Goal: Task Accomplishment & Management: Manage account settings

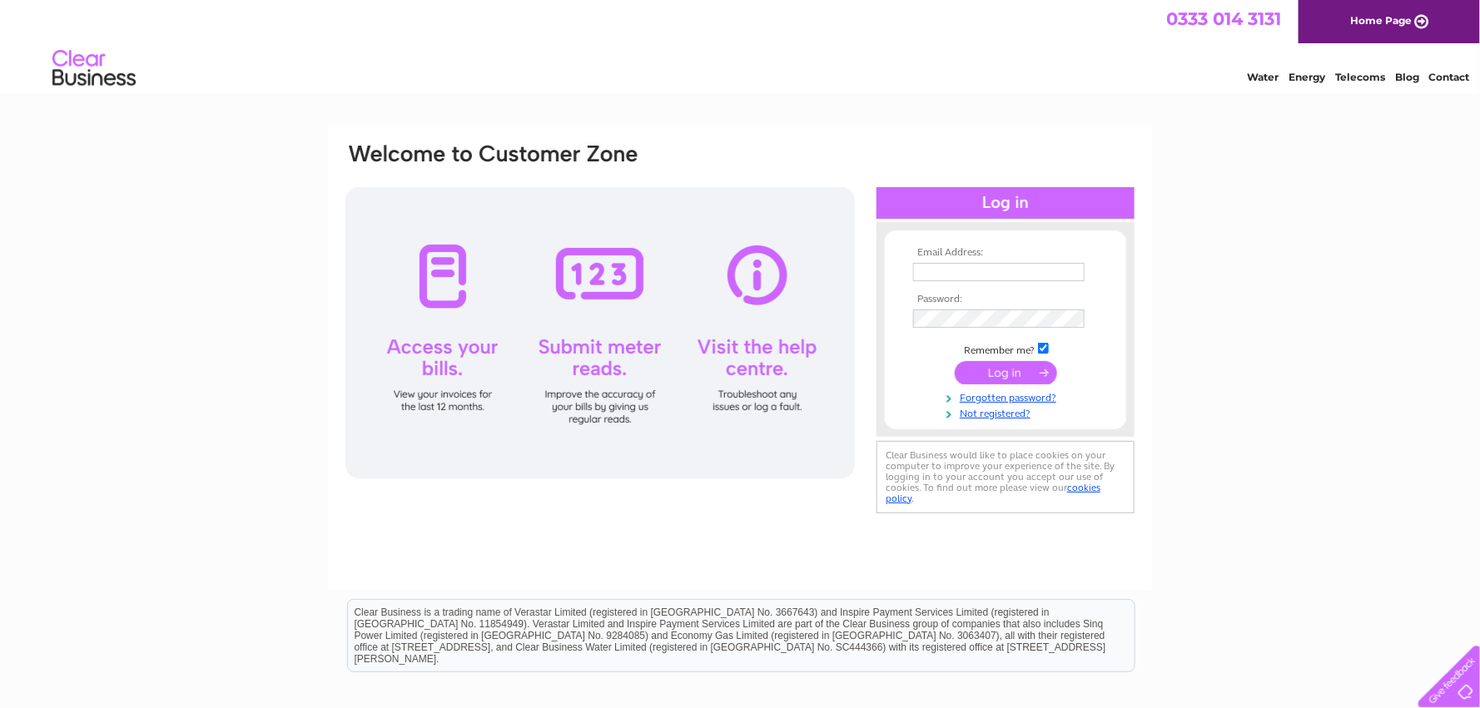
type input "accounts@jpr-group.co.uk"
click at [998, 376] on input "submit" at bounding box center [1006, 372] width 102 height 23
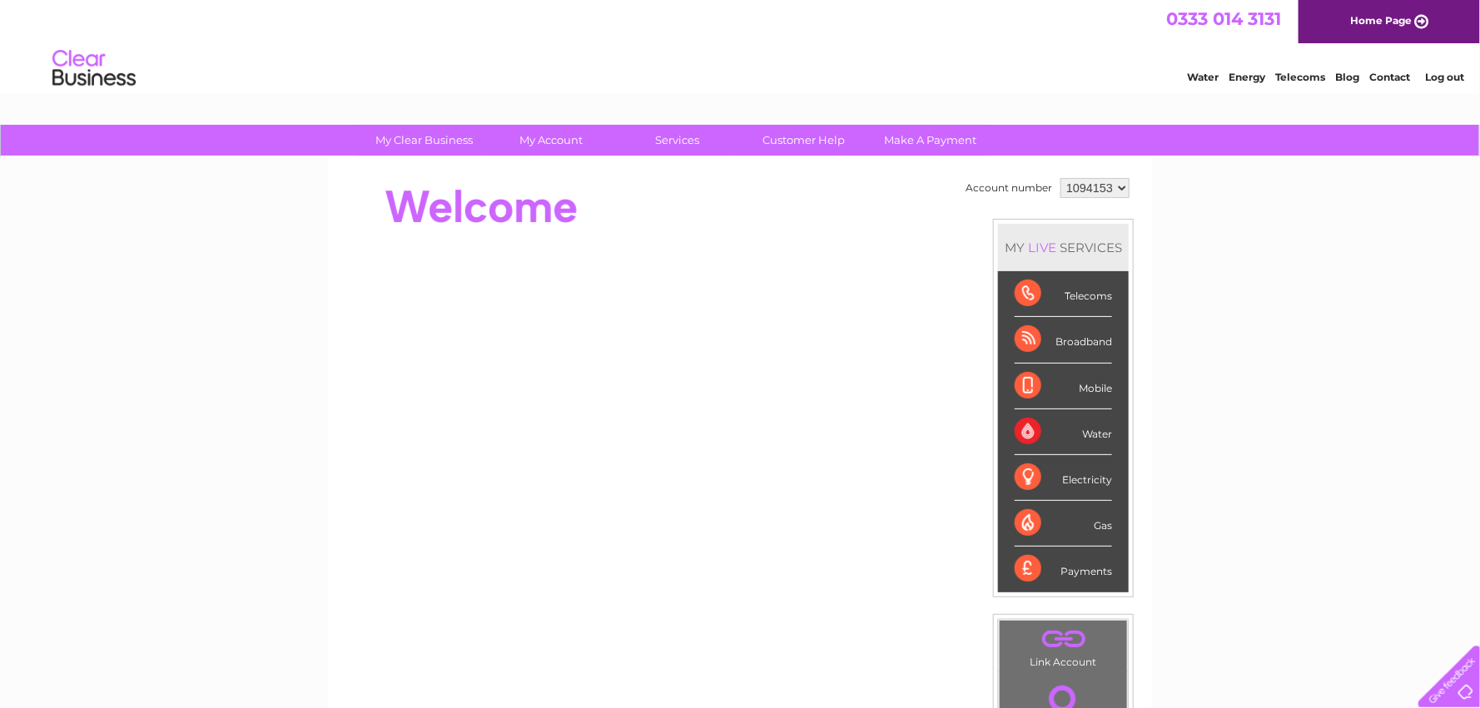
click at [1117, 187] on select "1094153 1124849" at bounding box center [1094, 188] width 69 height 20
select select "1124849"
click at [1060, 178] on select "1094153 1124849" at bounding box center [1094, 188] width 69 height 20
drag, startPoint x: 0, startPoint y: 0, endPoint x: 557, endPoint y: 164, distance: 580.4
click at [557, 164] on div "Account number 1094153 1124849 MY LIVE SERVICES Telecoms Broadband Mobile Water…" at bounding box center [740, 466] width 824 height 618
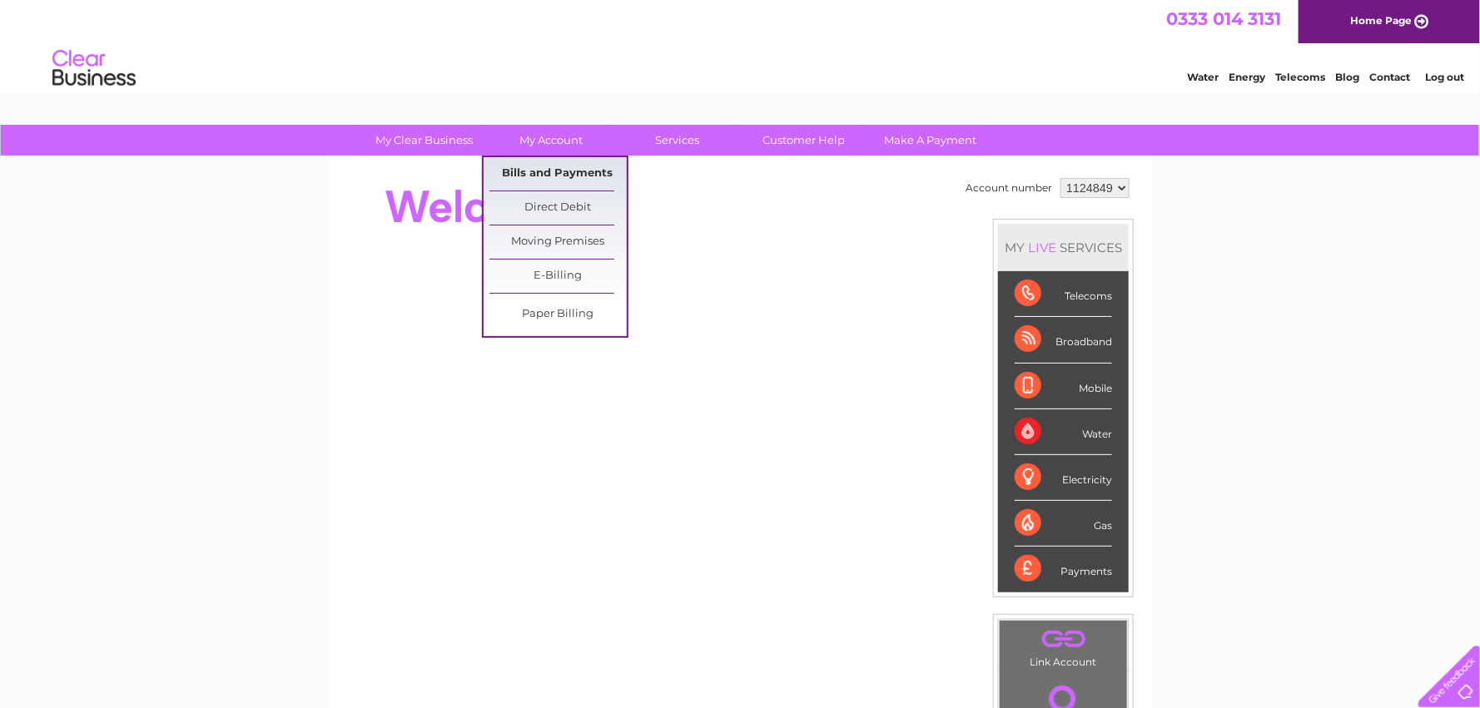
click at [564, 175] on link "Bills and Payments" at bounding box center [557, 173] width 137 height 33
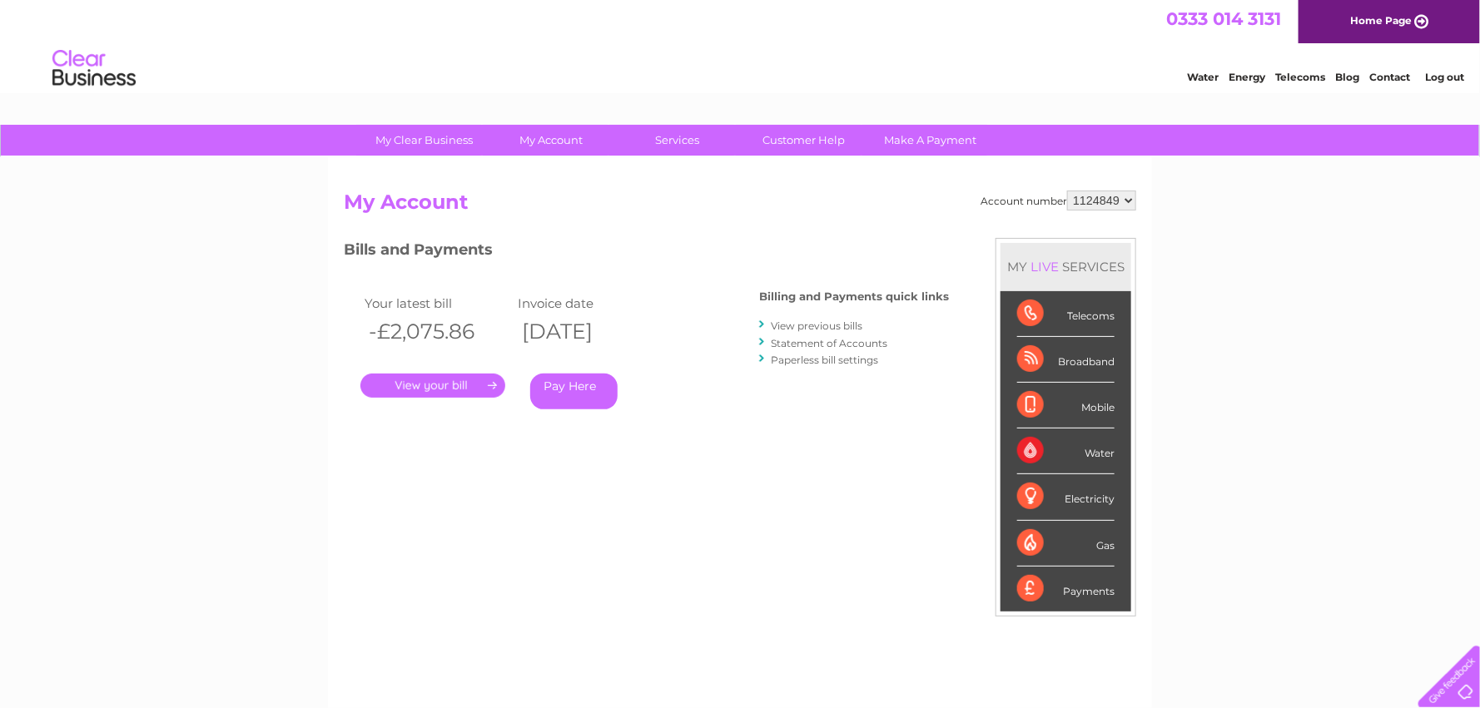
click at [1129, 199] on select "1094153 1124849" at bounding box center [1101, 201] width 69 height 20
select select "1094153"
click at [1067, 191] on select "1094153 1124849" at bounding box center [1101, 201] width 69 height 20
click at [1125, 197] on select "1094153 1124849" at bounding box center [1101, 201] width 69 height 20
select select "1124849"
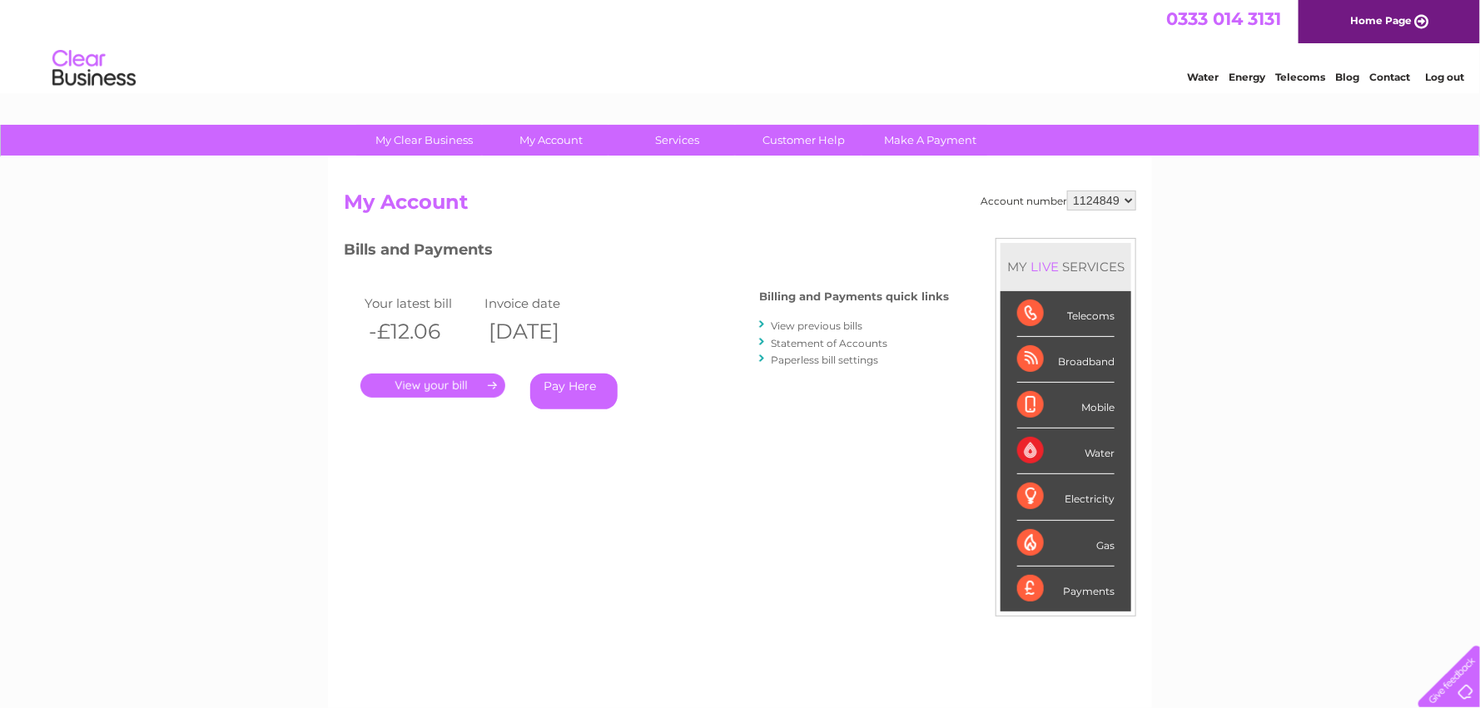
click at [1067, 191] on select "1094153 1124849" at bounding box center [1101, 201] width 69 height 20
click at [441, 166] on div "Account number 1094153 1124849 My Account MY LIVE SERVICES Telecoms Broadband M…" at bounding box center [740, 432] width 824 height 551
click at [423, 385] on link "." at bounding box center [432, 386] width 145 height 24
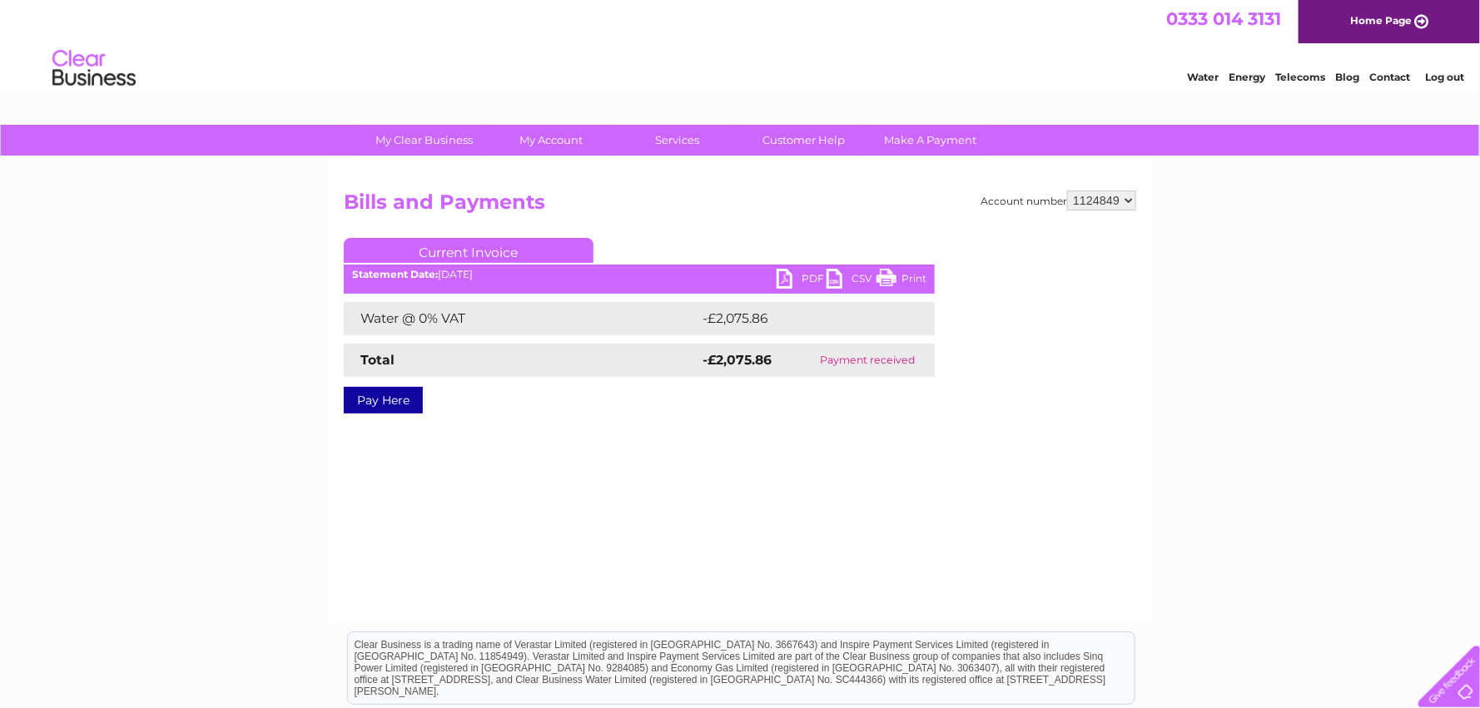
click at [797, 272] on link "PDF" at bounding box center [802, 281] width 50 height 24
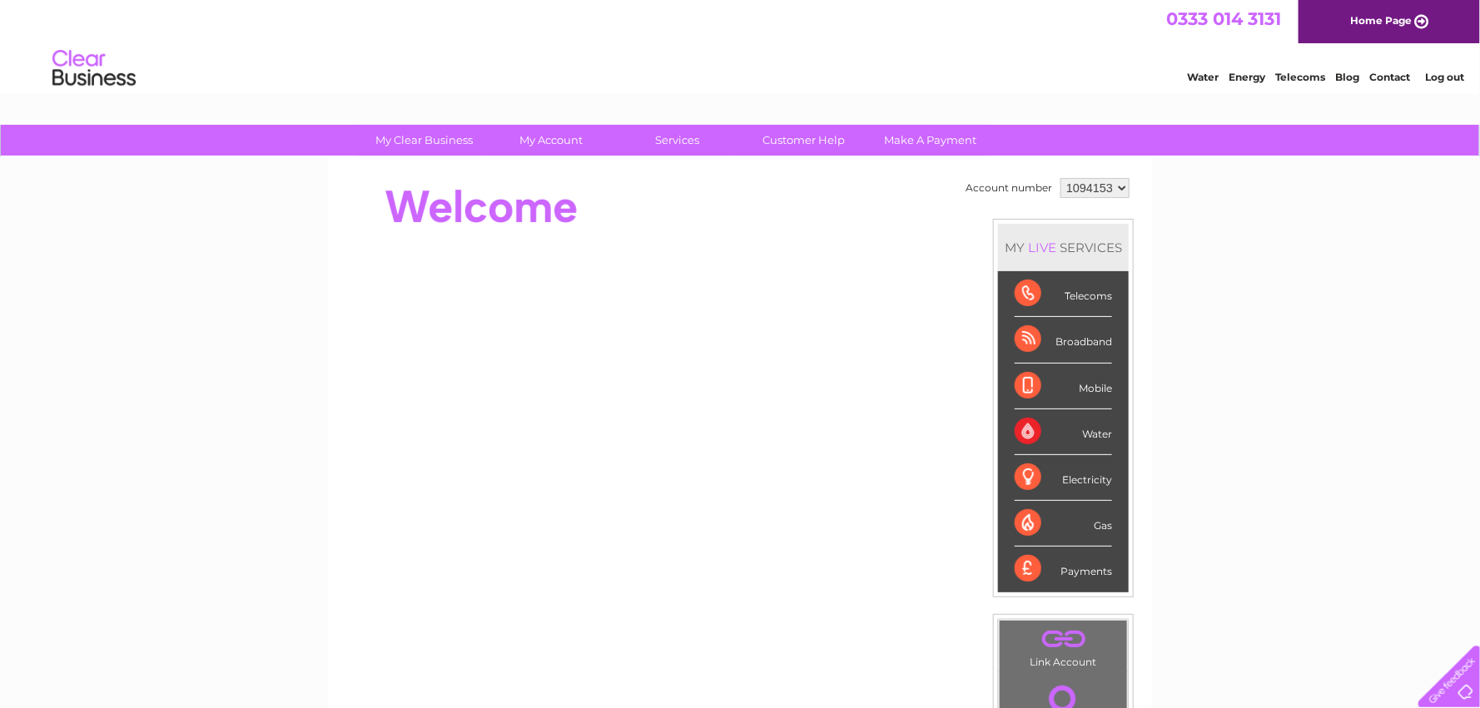
click at [1447, 77] on link "Log out" at bounding box center [1444, 77] width 39 height 12
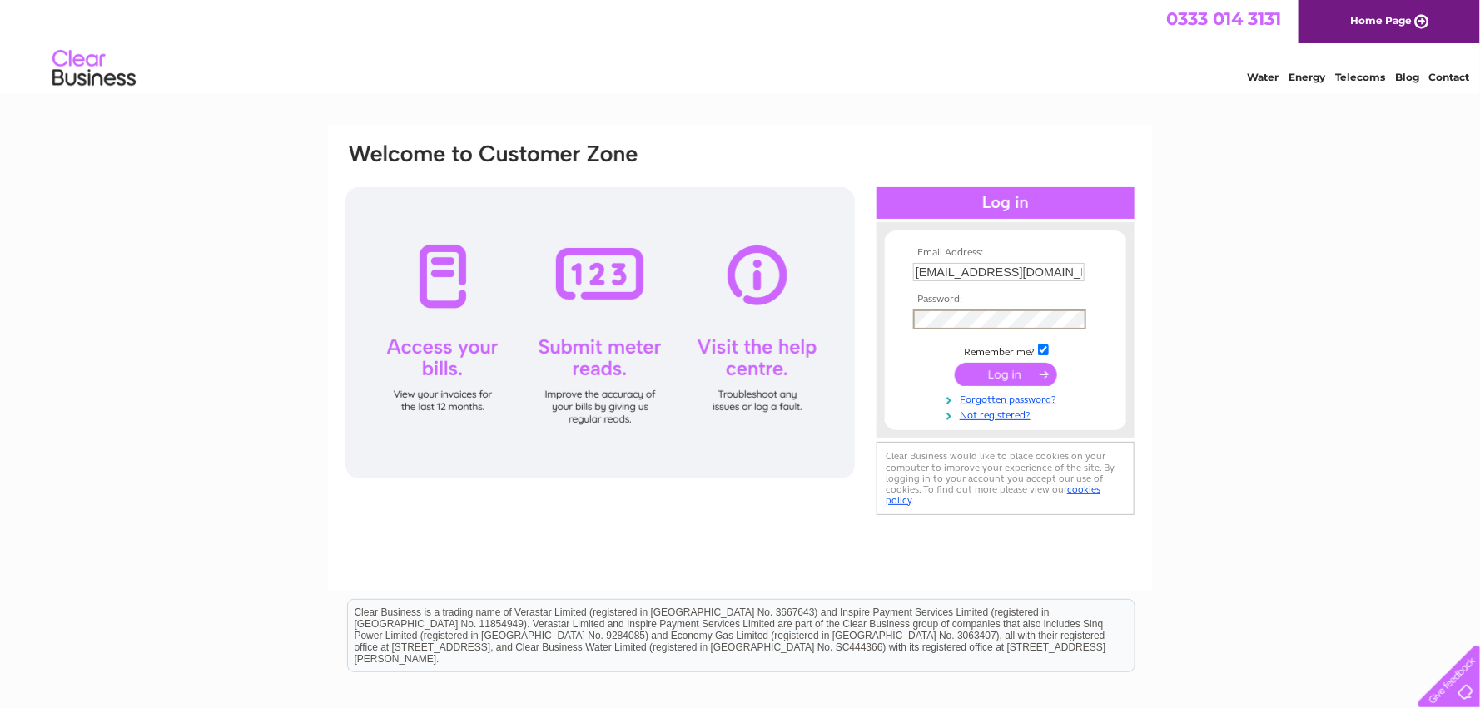
type input "fran.forbes@raiths.com"
click at [1007, 368] on input "submit" at bounding box center [1006, 372] width 102 height 23
click at [966, 308] on td at bounding box center [1005, 318] width 193 height 27
click at [994, 378] on input "submit" at bounding box center [1006, 372] width 102 height 23
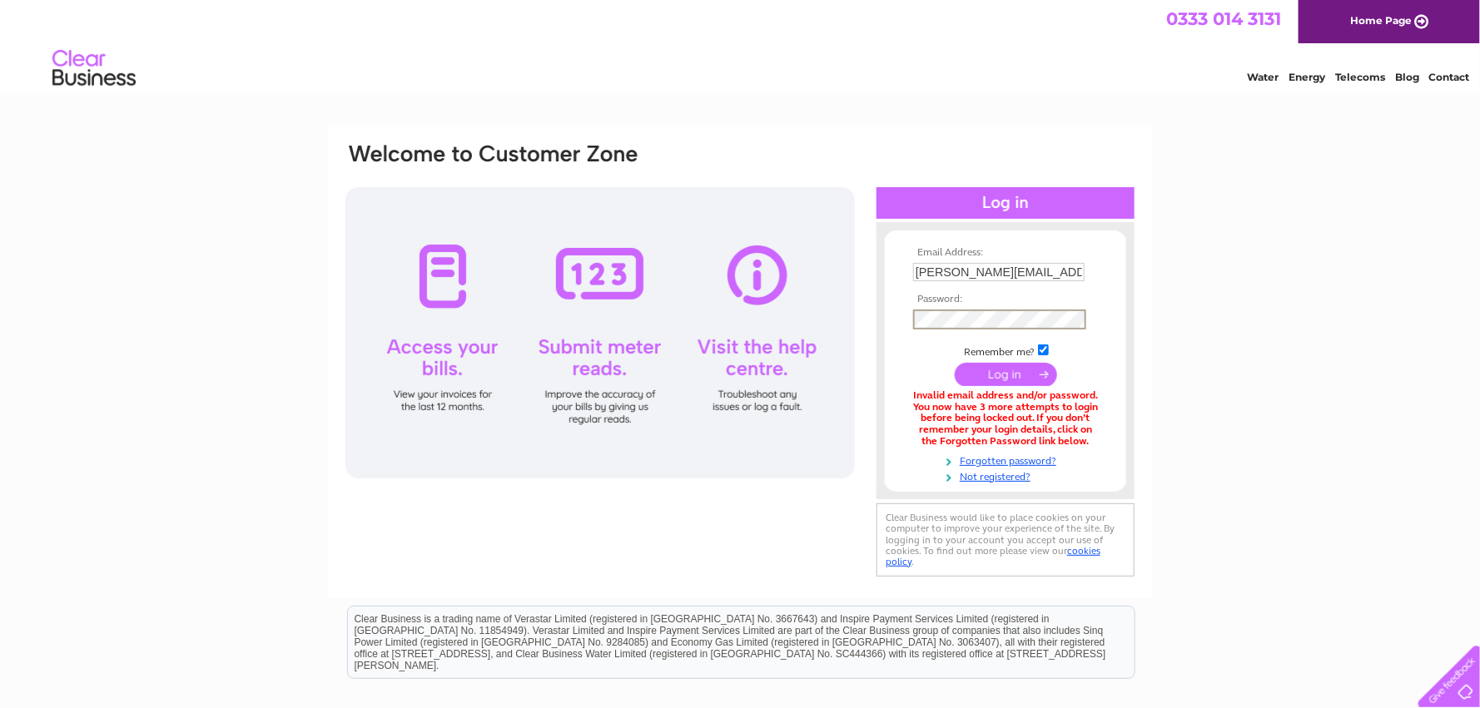
click at [628, 267] on div "Email Address: [PERSON_NAME][EMAIL_ADDRESS][PERSON_NAME][DOMAIN_NAME] Password:" at bounding box center [740, 360] width 792 height 439
click at [998, 370] on input "submit" at bounding box center [1006, 374] width 102 height 23
click at [985, 458] on link "Forgotten password?" at bounding box center [1007, 458] width 189 height 16
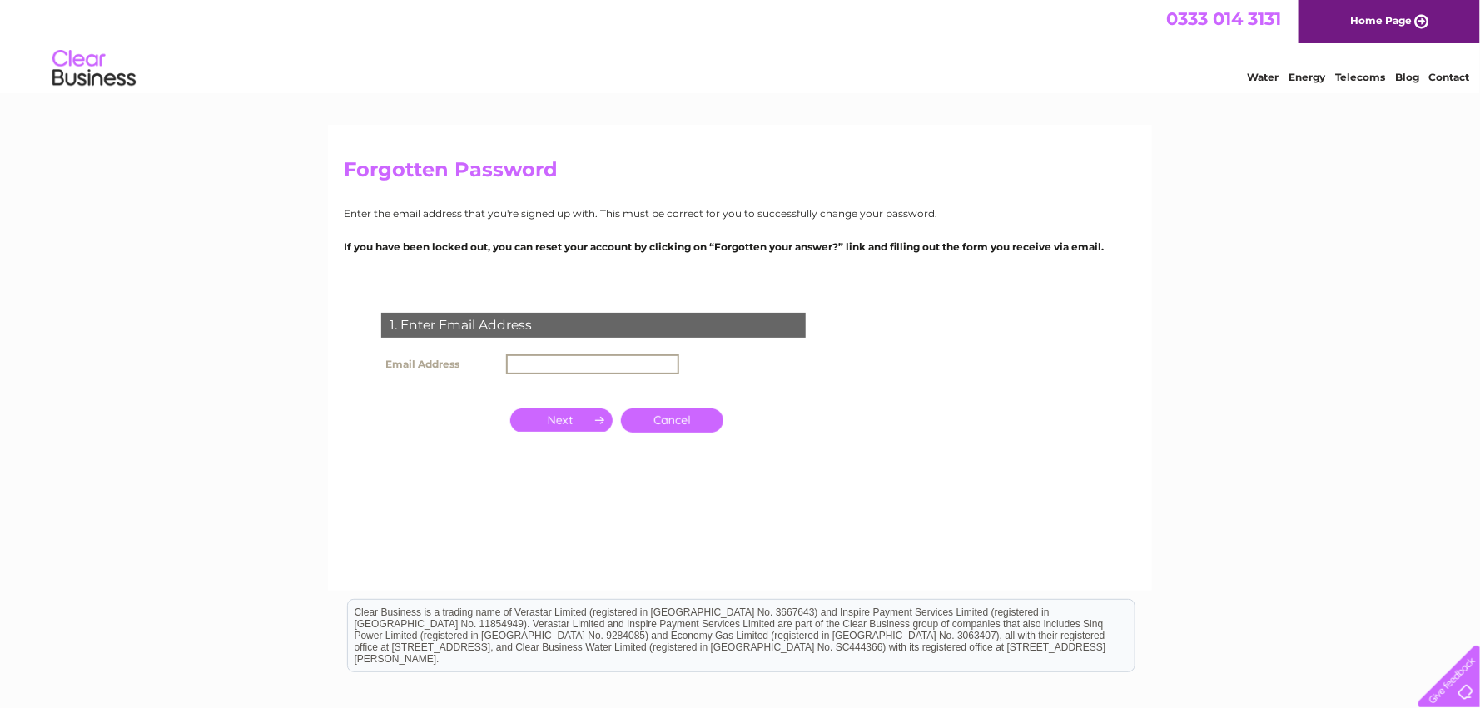
click at [530, 362] on input "text" at bounding box center [592, 365] width 173 height 20
type input "fran.forbes@raiths.com"
click at [584, 419] on input "button" at bounding box center [561, 418] width 102 height 23
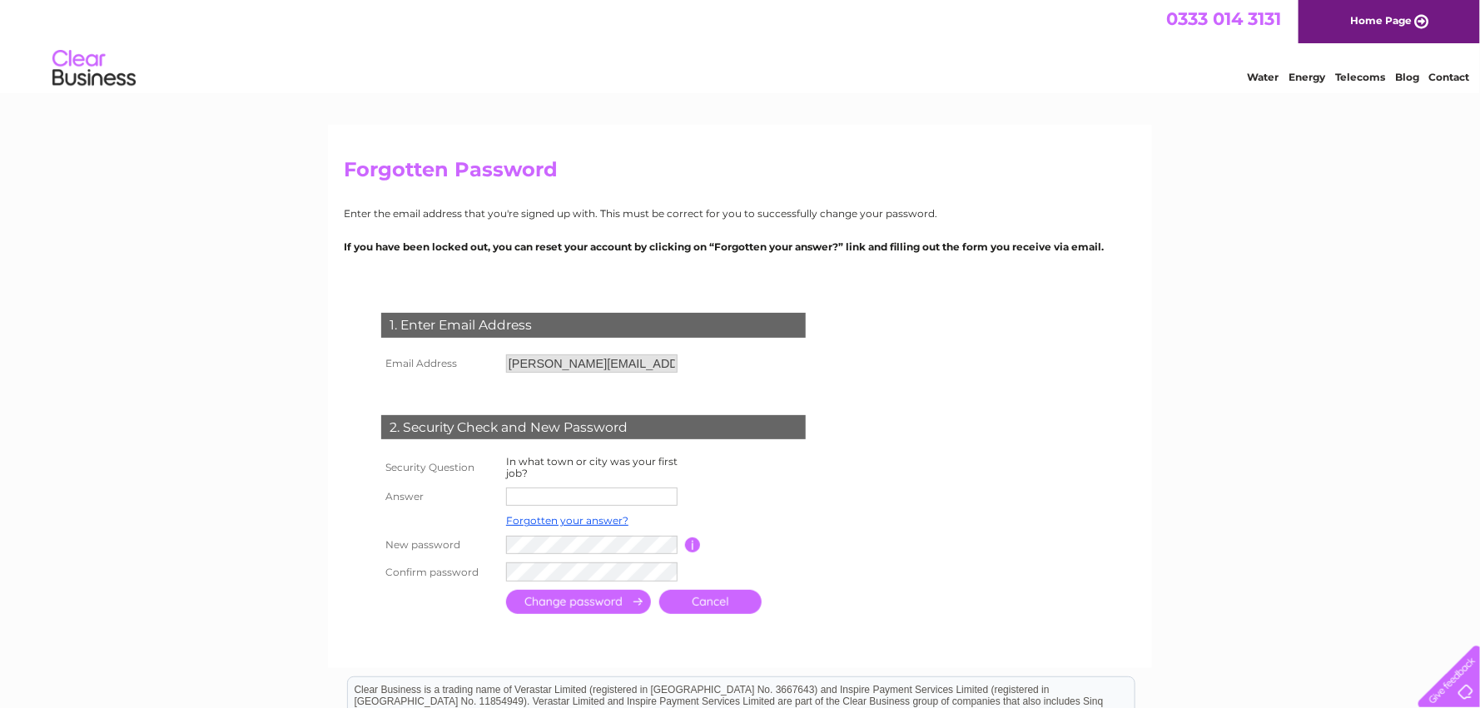
click at [523, 494] on input "text" at bounding box center [591, 497] width 171 height 18
type input "Aberdeen"
click at [563, 603] on input "submit" at bounding box center [578, 604] width 145 height 24
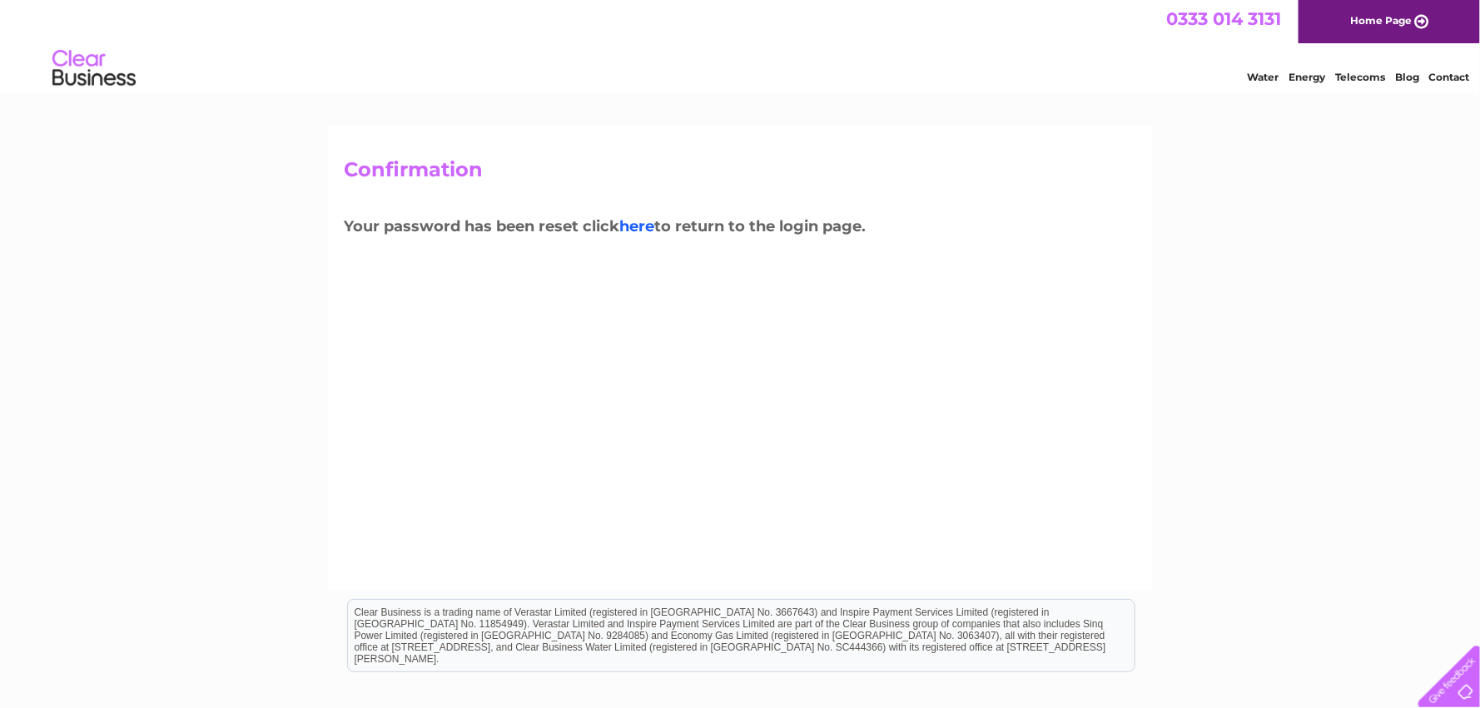
click at [647, 226] on link "here" at bounding box center [636, 226] width 35 height 18
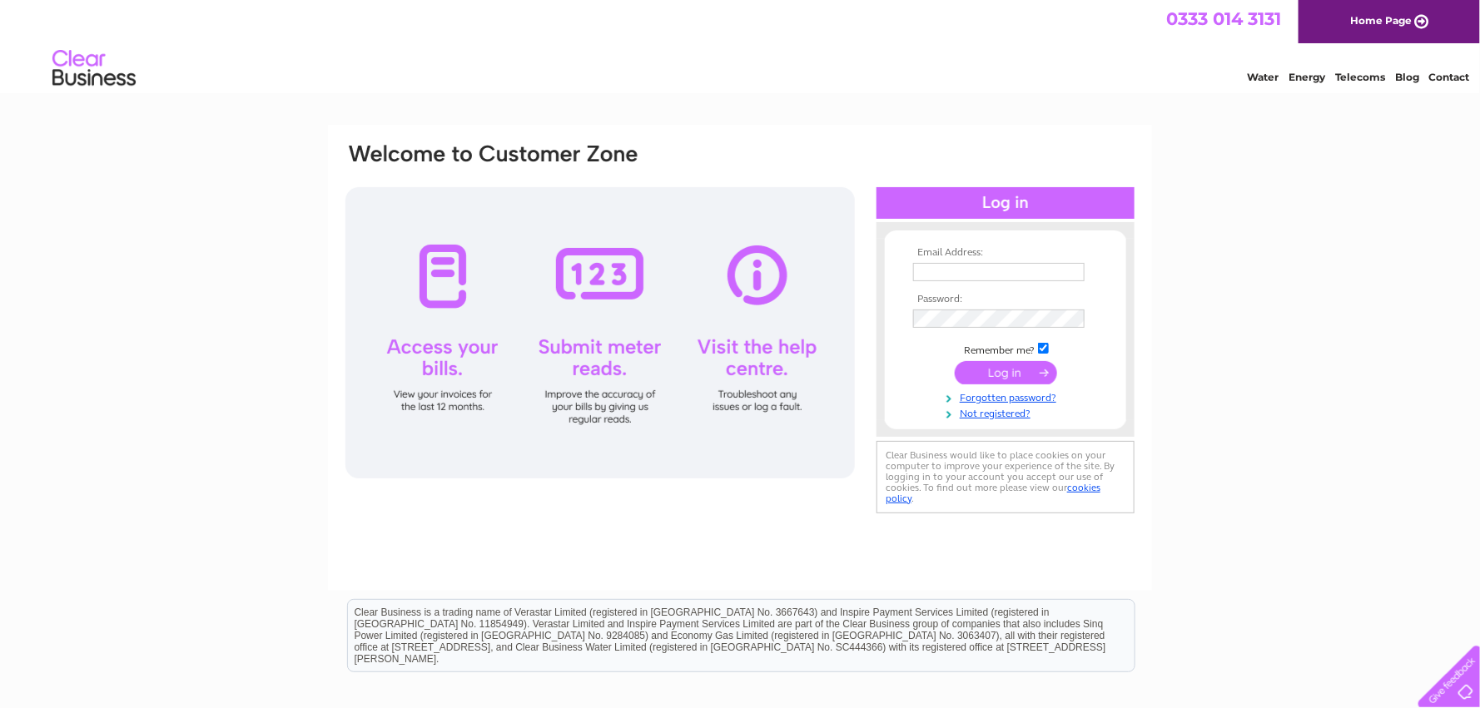
type input "[PERSON_NAME][EMAIL_ADDRESS][PERSON_NAME][DOMAIN_NAME]"
click at [997, 370] on input "submit" at bounding box center [1006, 372] width 102 height 23
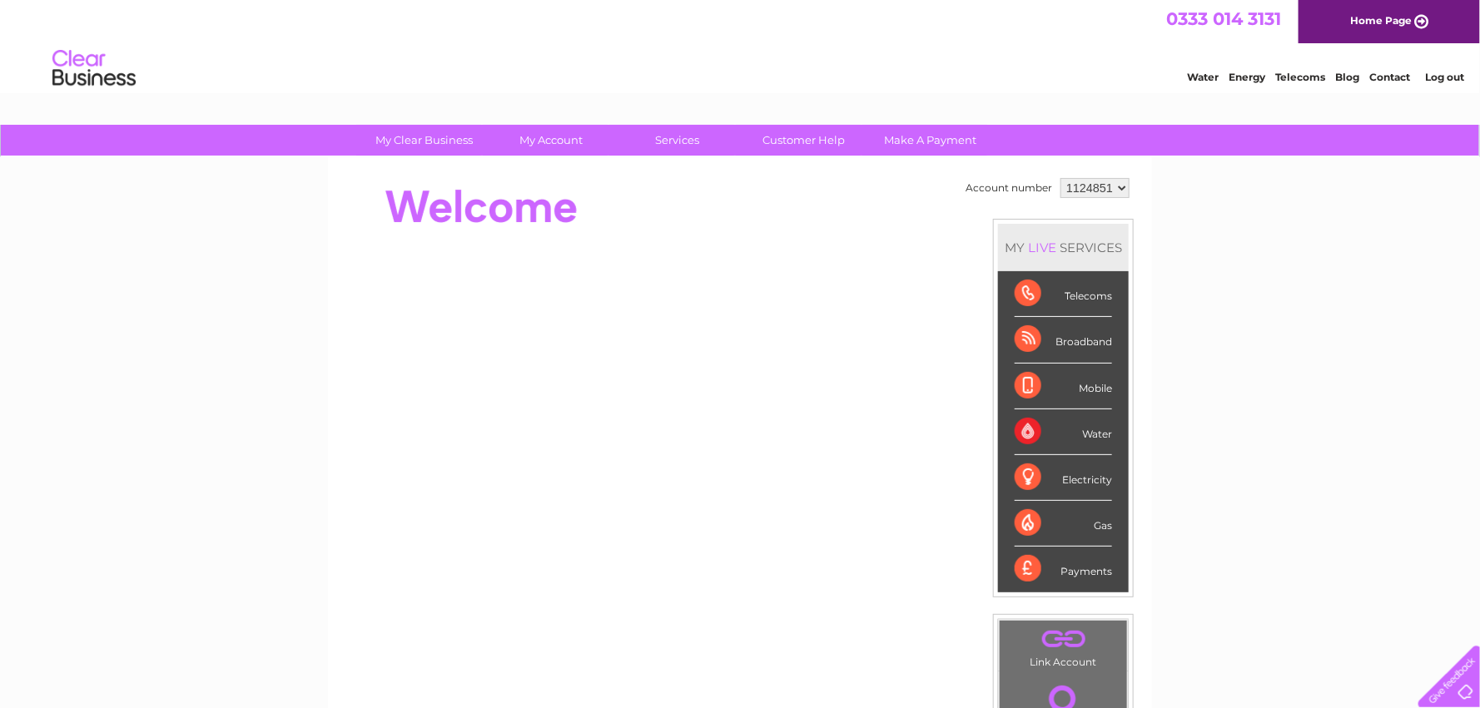
click at [1117, 184] on select "1124851 1124960" at bounding box center [1094, 188] width 69 height 20
select select "1124960"
click at [1060, 178] on select "1124851 1124960" at bounding box center [1094, 188] width 69 height 20
click at [550, 170] on div "Account number 1124851 1124960 MY LIVE SERVICES Telecoms Broadband Mobile Water…" at bounding box center [740, 466] width 824 height 618
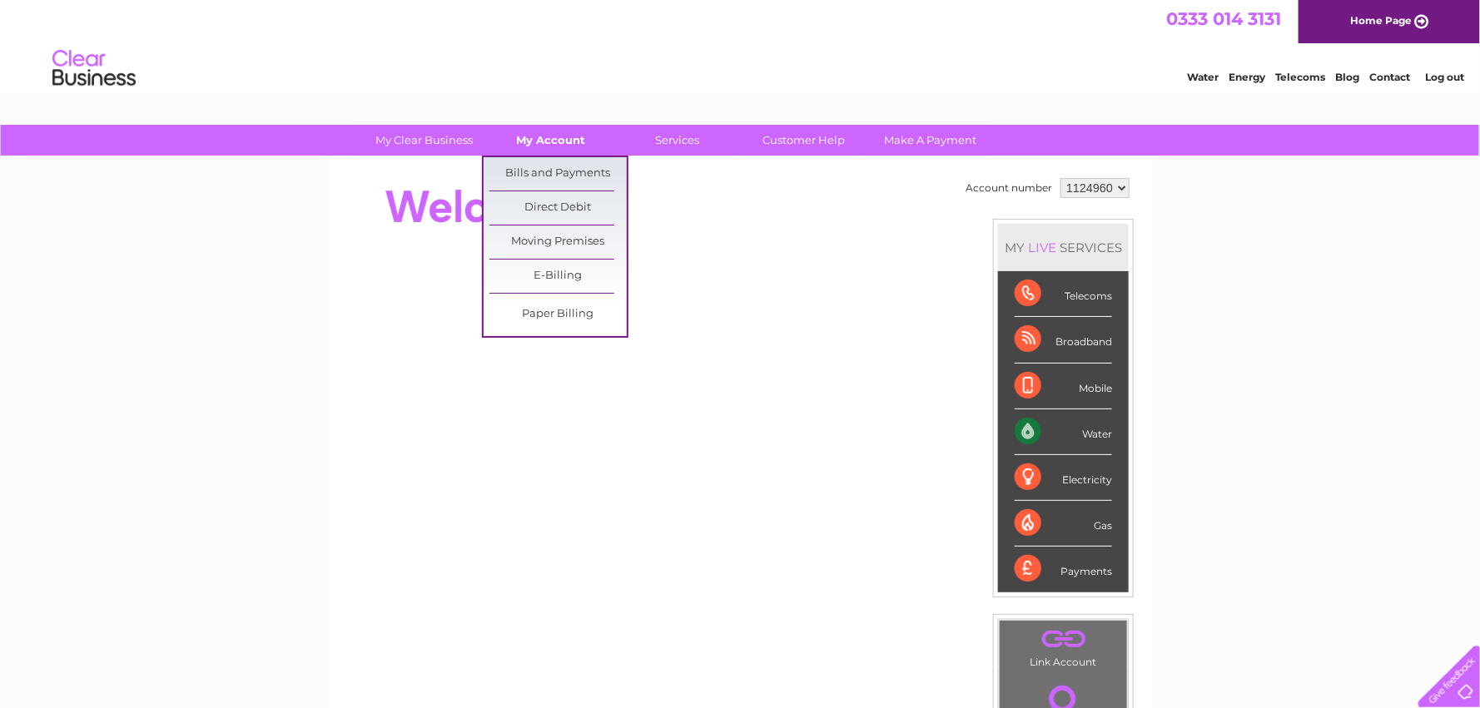
click at [558, 143] on link "My Account" at bounding box center [551, 140] width 137 height 31
click at [560, 166] on link "Bills and Payments" at bounding box center [557, 173] width 137 height 33
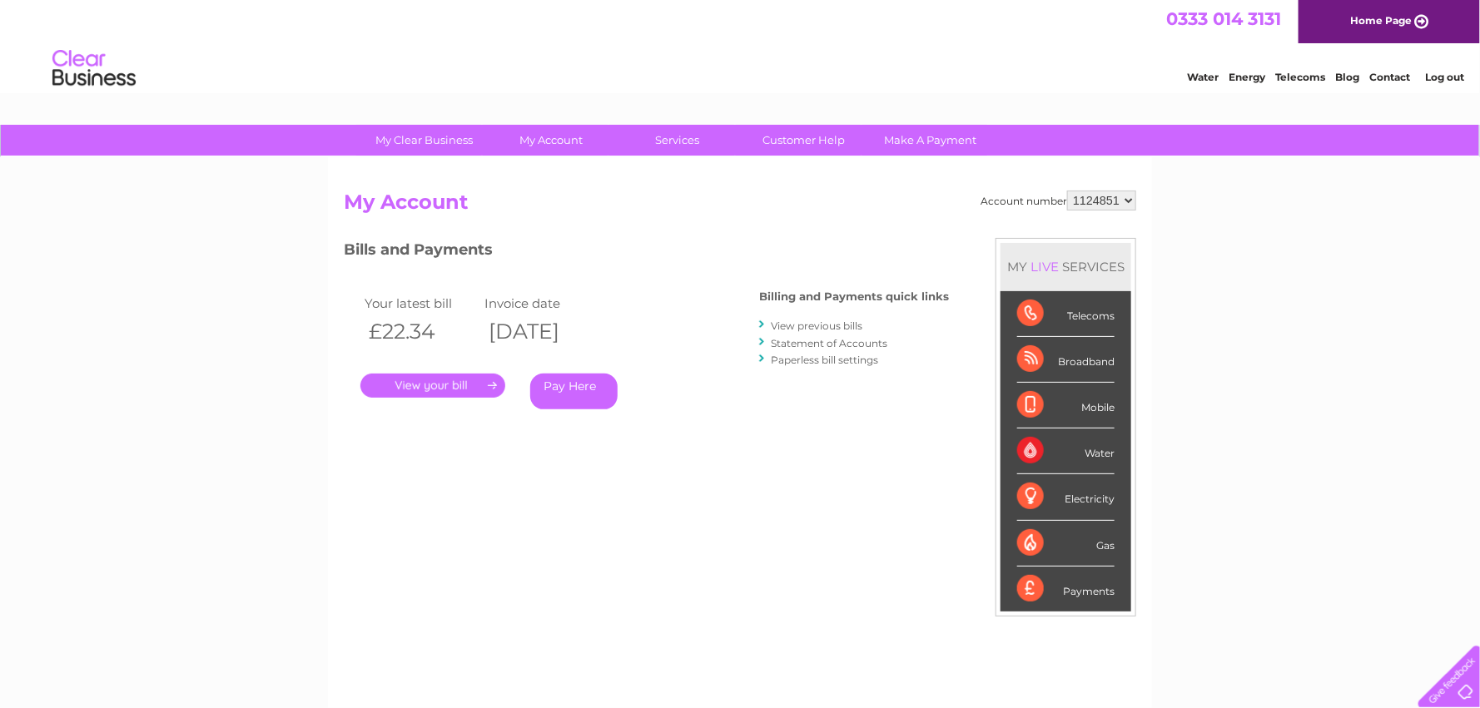
click at [1125, 198] on select "1124851 1124960" at bounding box center [1101, 201] width 69 height 20
select select "1124960"
click at [1067, 191] on select "1124851 1124960" at bounding box center [1101, 201] width 69 height 20
click at [434, 387] on link "." at bounding box center [432, 386] width 145 height 24
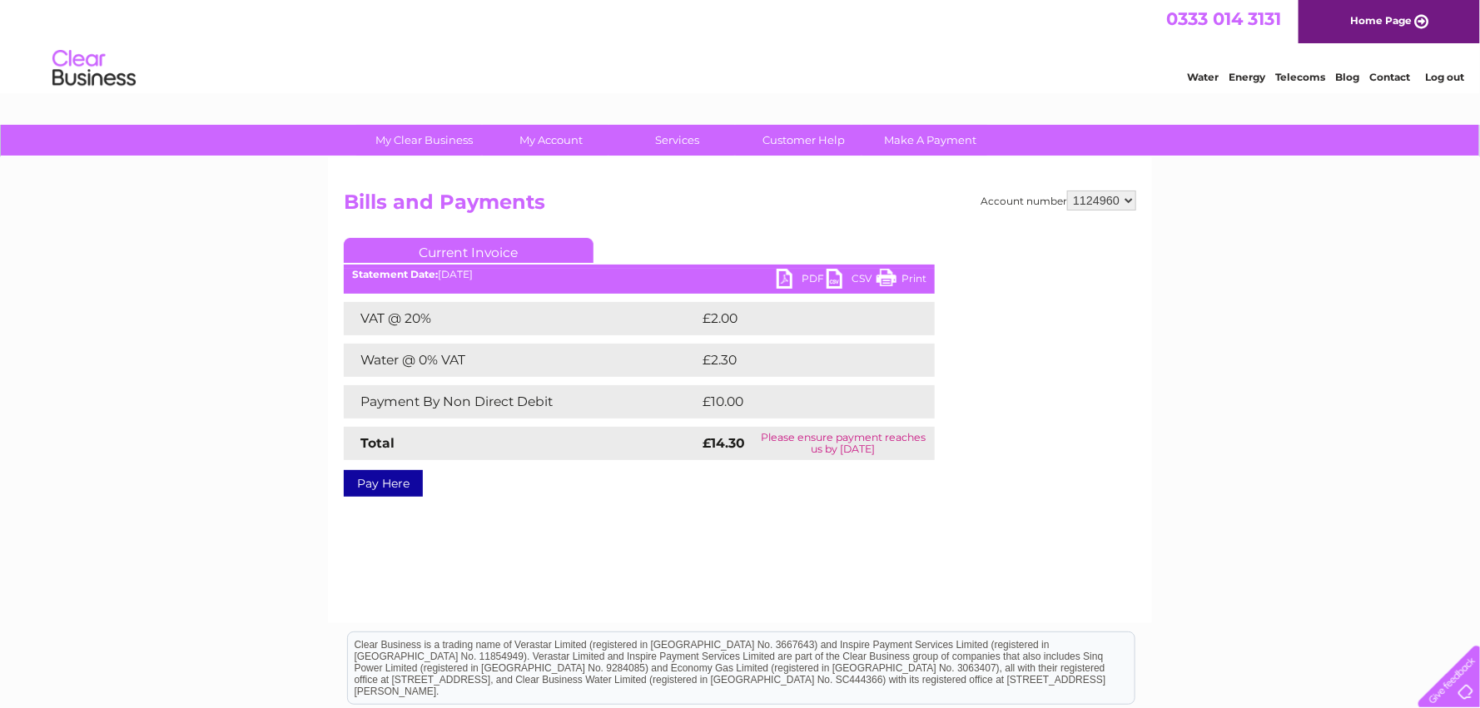
click at [796, 274] on link "PDF" at bounding box center [802, 281] width 50 height 24
